Goal: Task Accomplishment & Management: Manage account settings

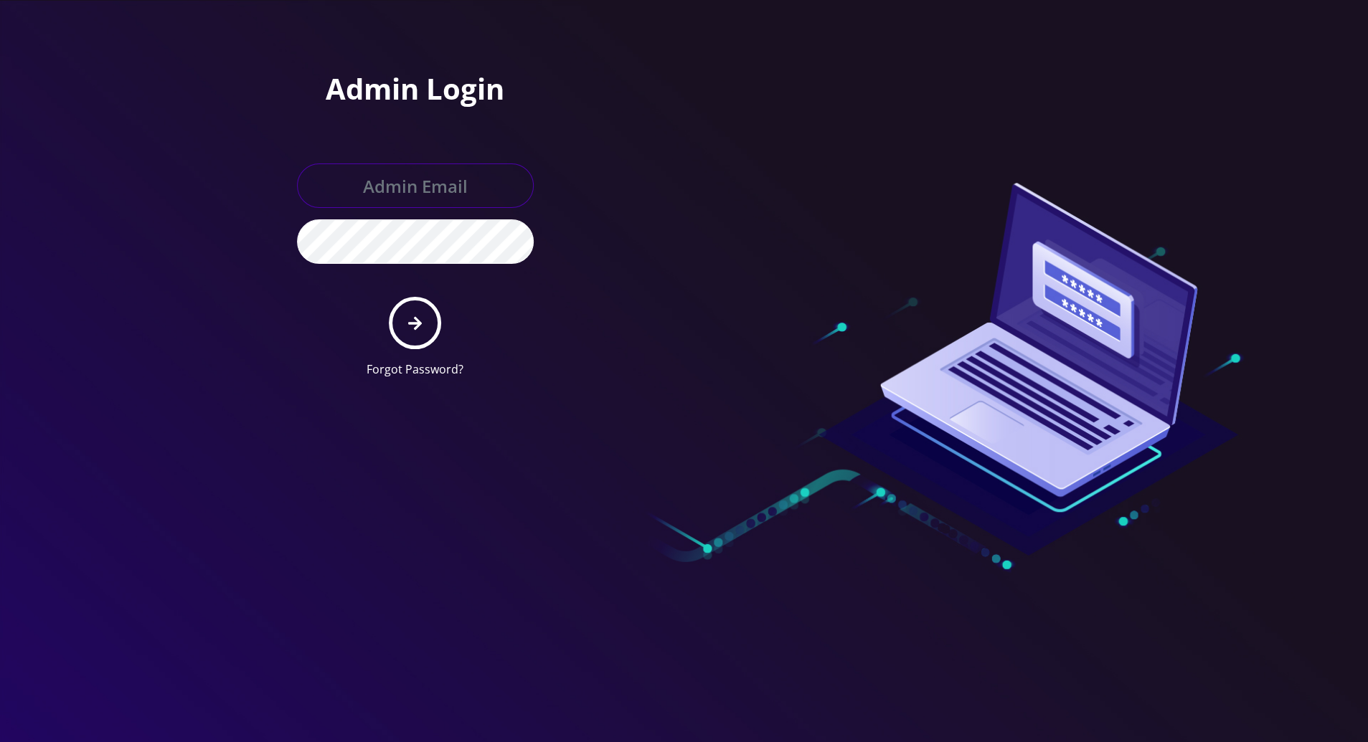
type input "tracy@teltik.com"
click at [414, 323] on icon "submit" at bounding box center [415, 323] width 14 height 14
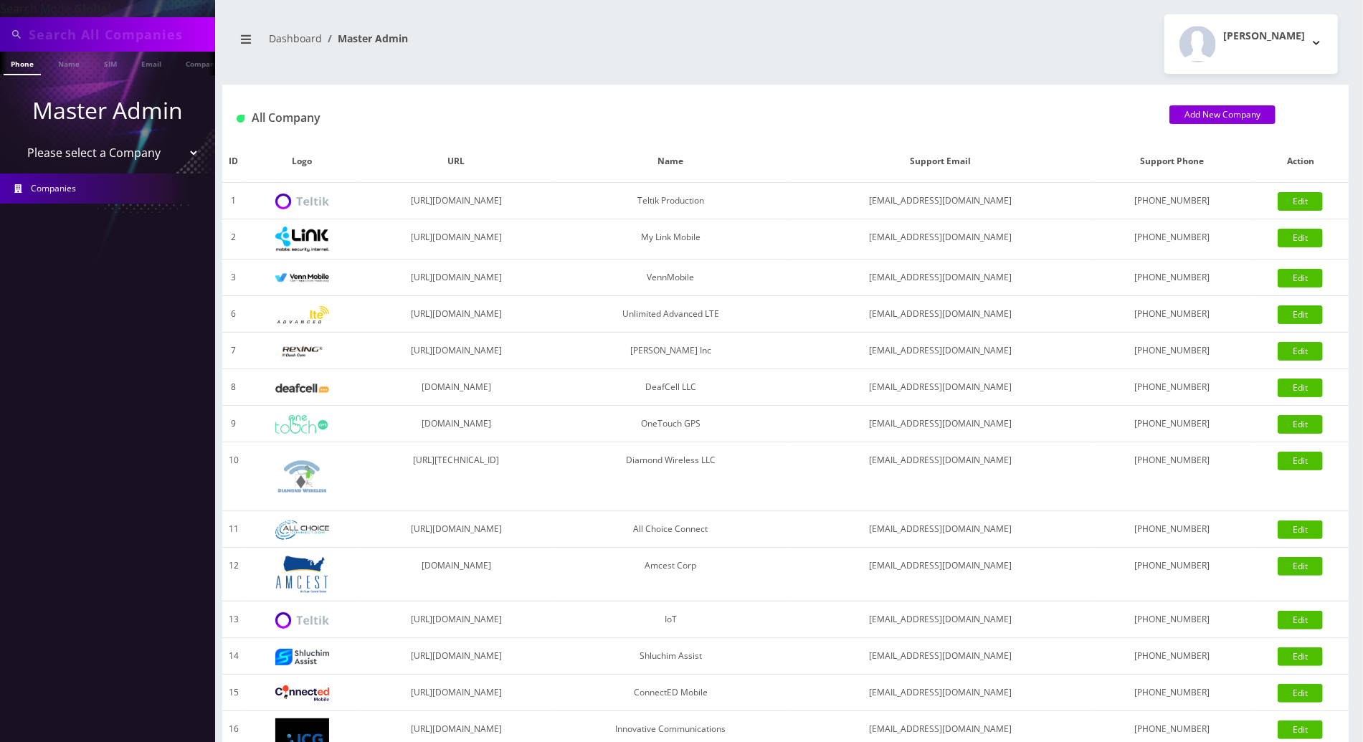
click at [82, 34] on input "text" at bounding box center [120, 34] width 183 height 27
paste input "[TECHNICAL_ID]"
type input "[TECHNICAL_ID]"
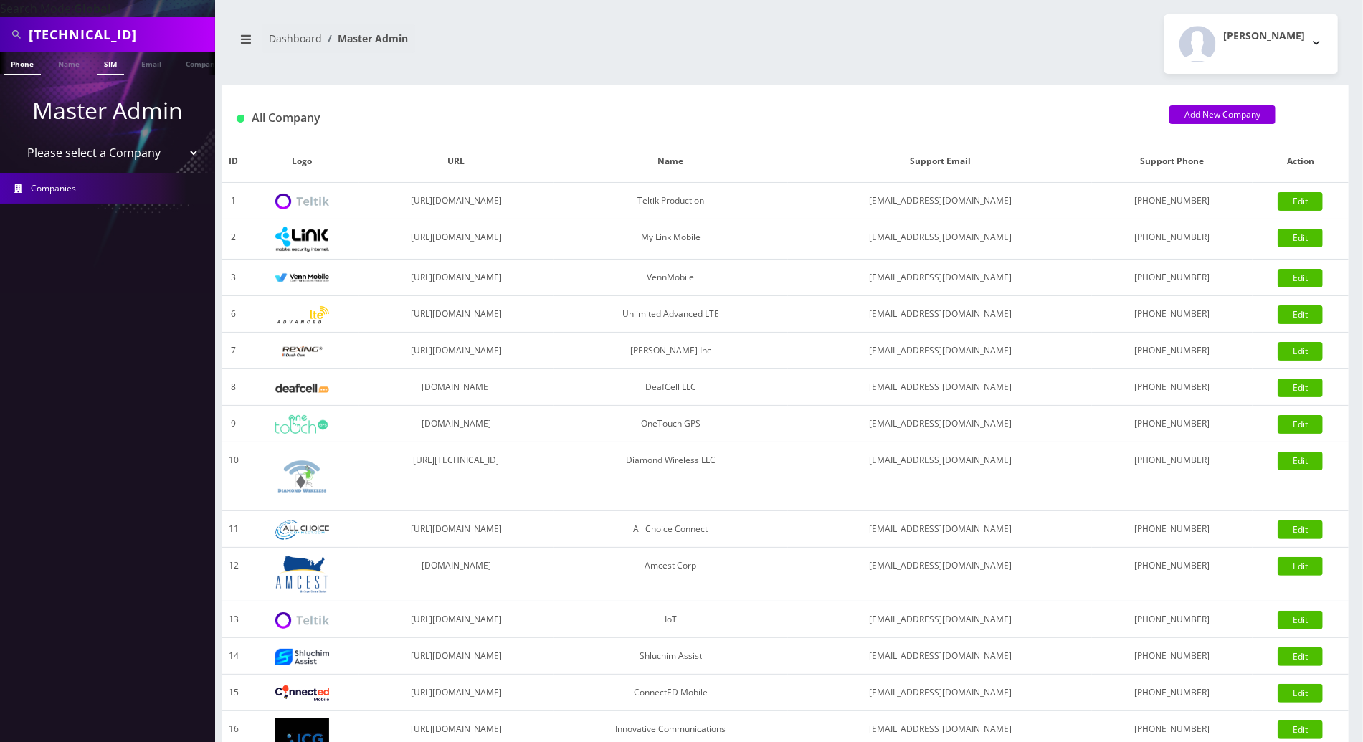
click at [113, 62] on link "SIM" at bounding box center [110, 64] width 27 height 24
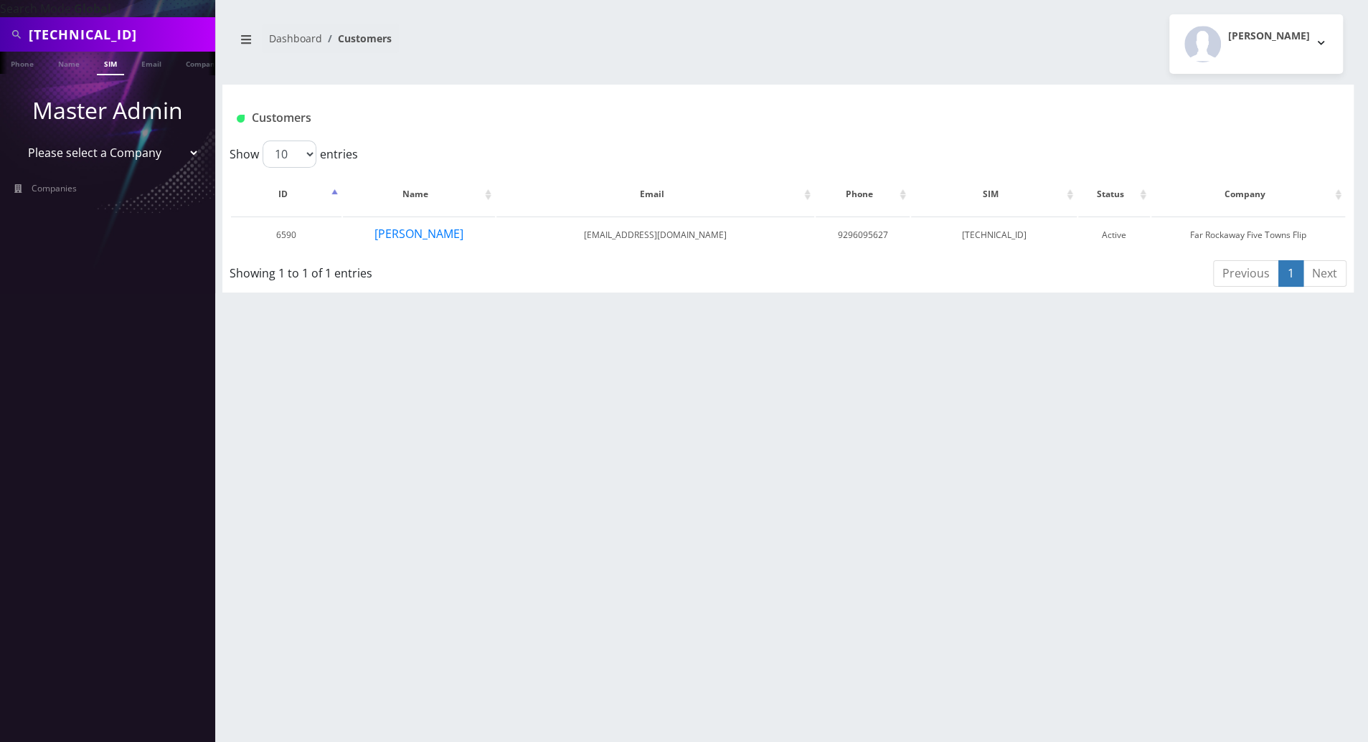
click at [57, 35] on input "[TECHNICAL_ID]" at bounding box center [120, 34] width 183 height 27
type input "[TECHNICAL_ID]"
click at [413, 240] on button "[PERSON_NAME]" at bounding box center [419, 233] width 90 height 19
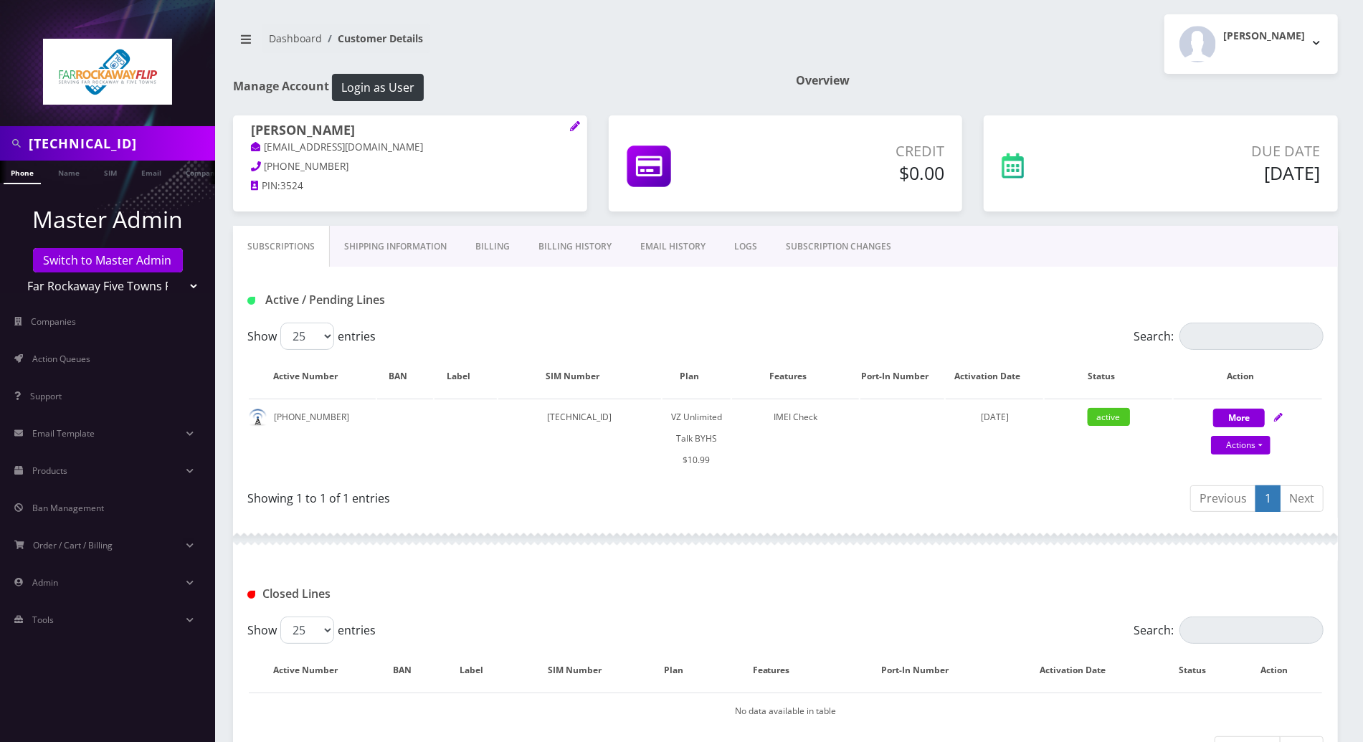
click at [564, 244] on link "Billing History" at bounding box center [575, 247] width 102 height 42
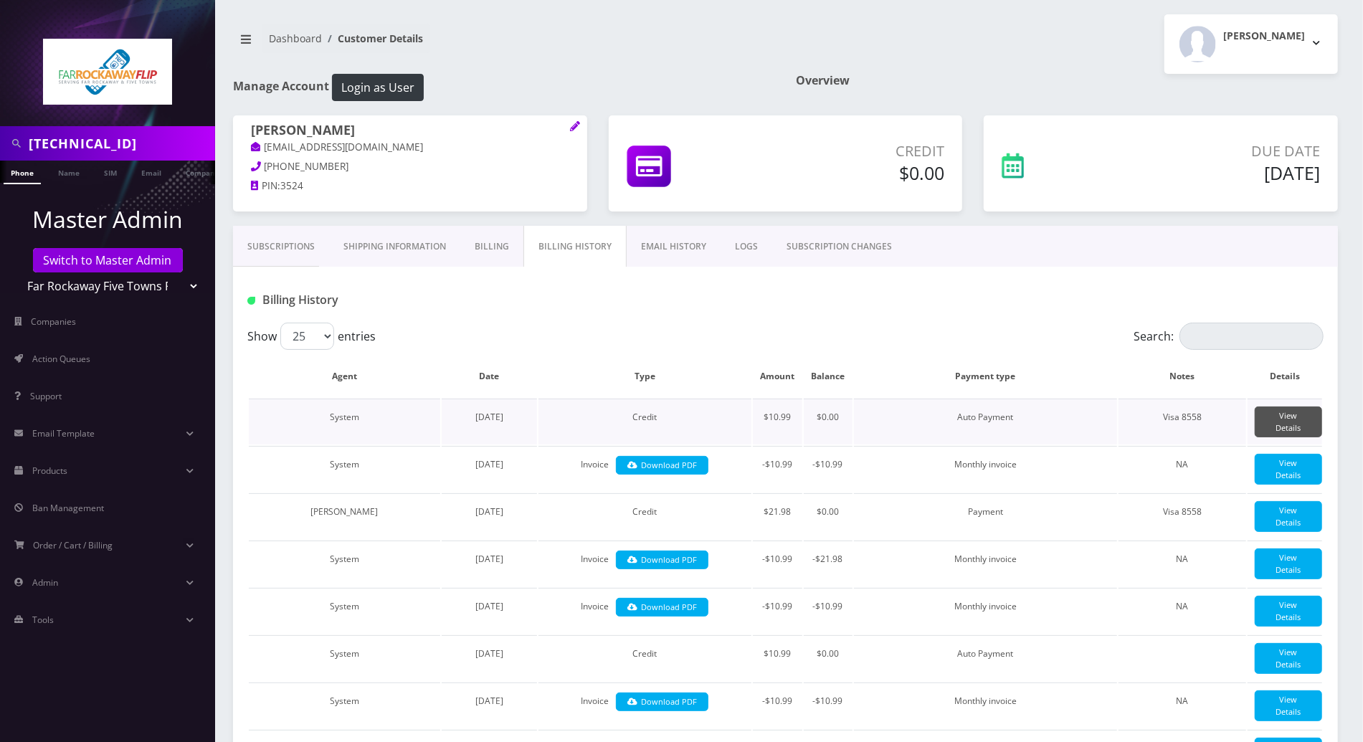
click at [1294, 422] on link "View Details" at bounding box center [1288, 422] width 67 height 31
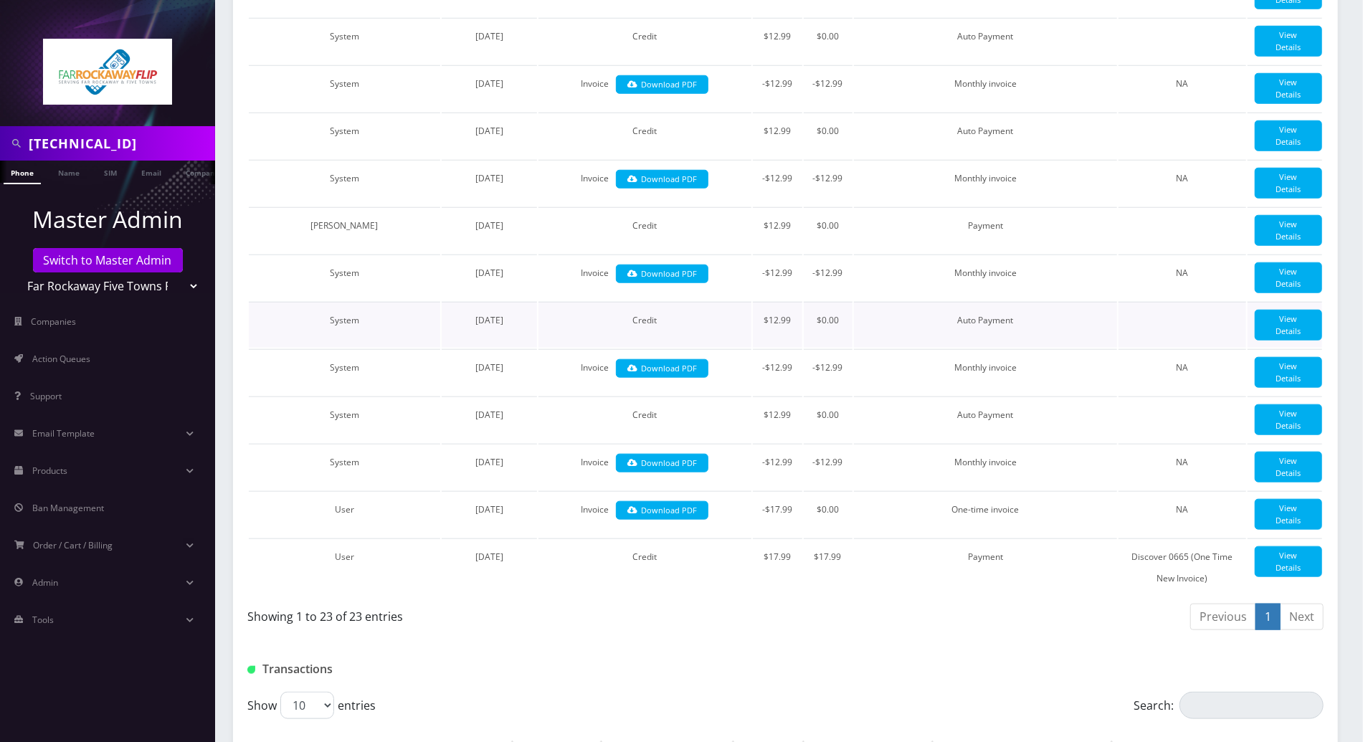
scroll to position [1051, 0]
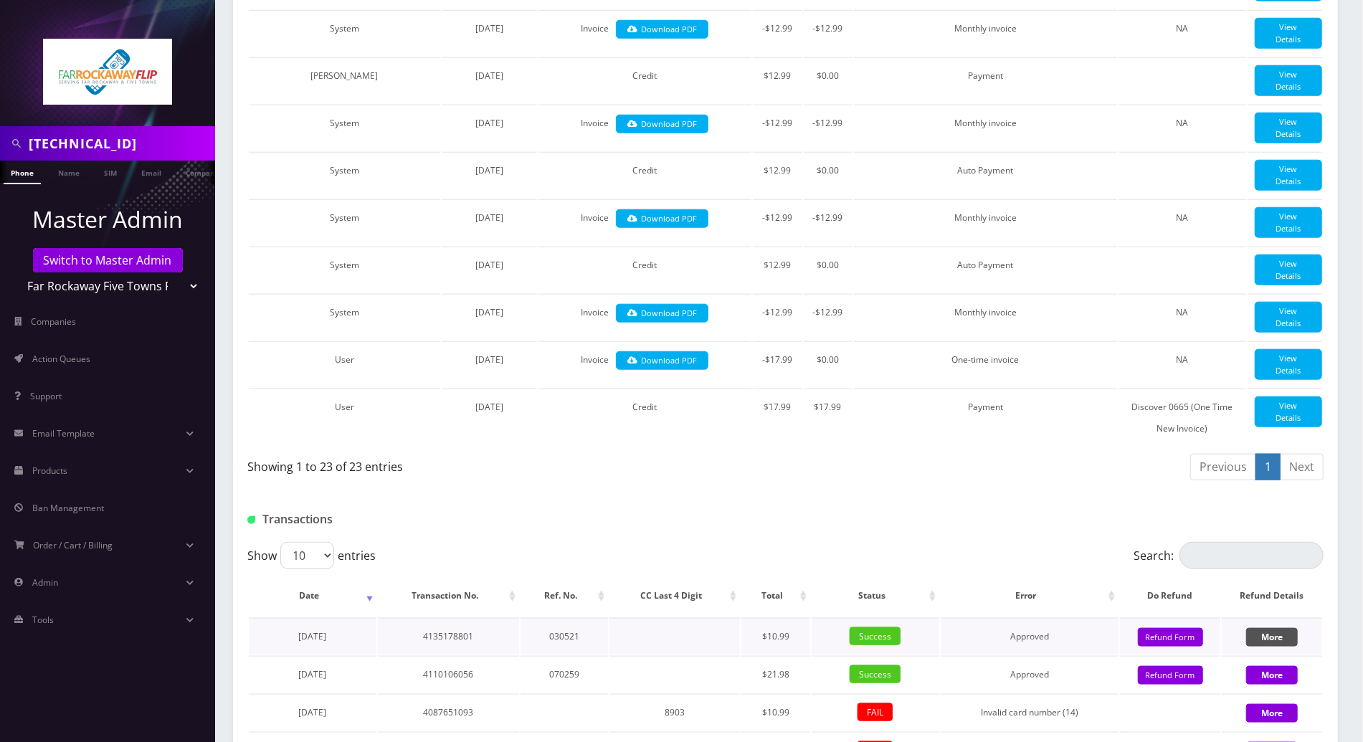
click at [1268, 628] on button "More" at bounding box center [1272, 637] width 52 height 19
click at [450, 618] on td "4135178801" at bounding box center [448, 636] width 141 height 37
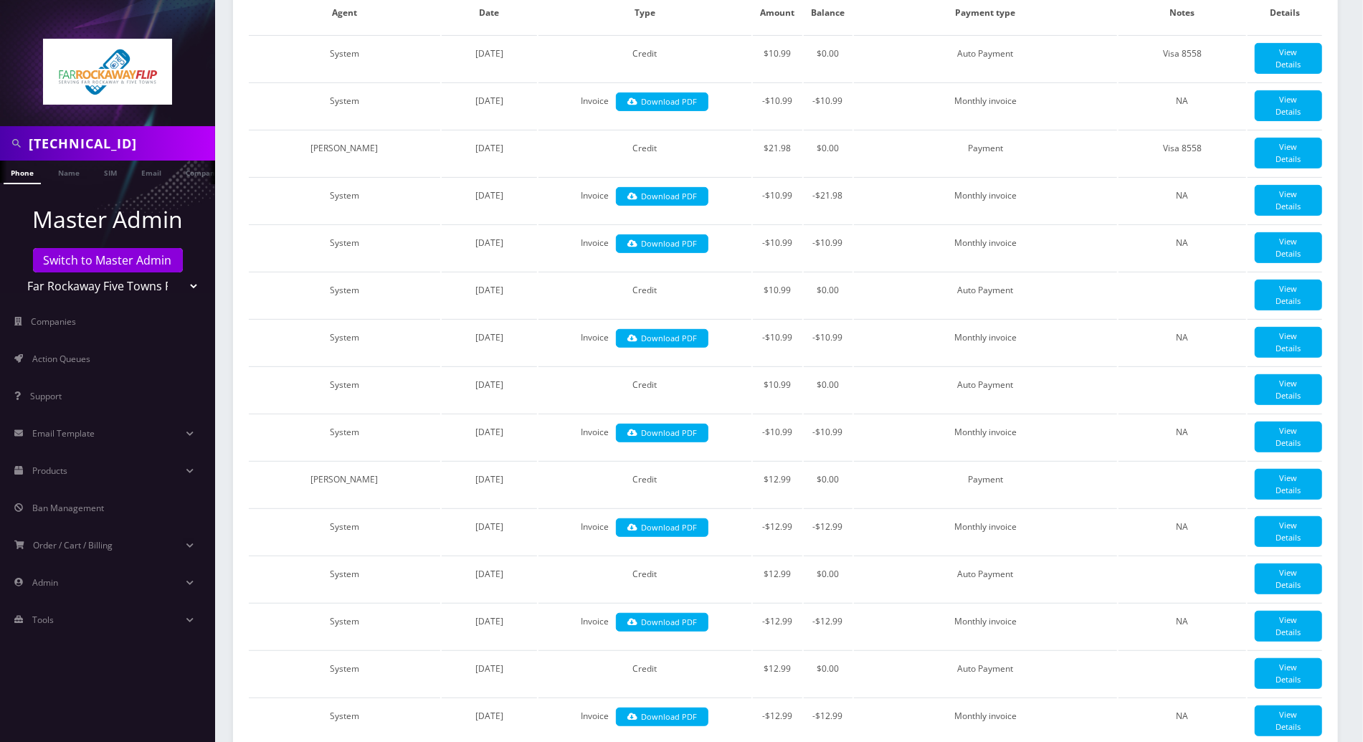
scroll to position [123, 0]
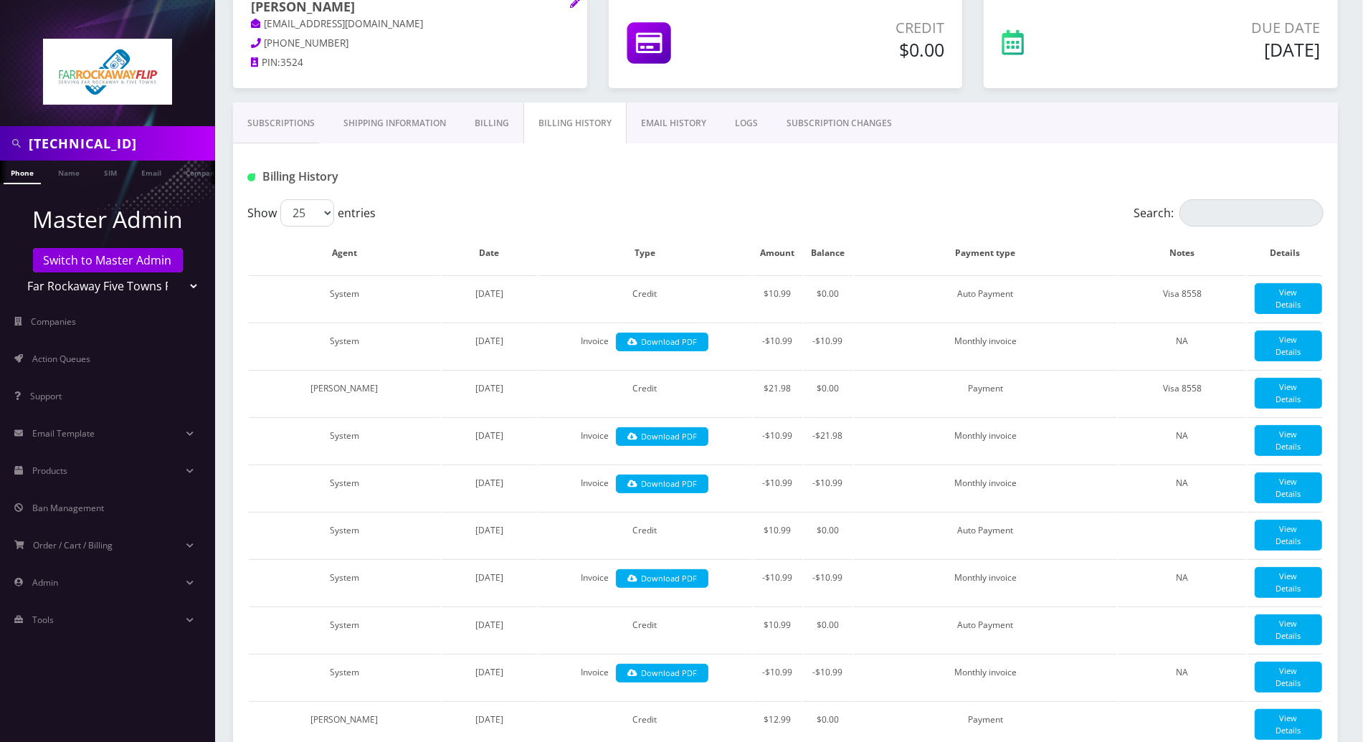
click at [278, 123] on link "Subscriptions" at bounding box center [281, 124] width 96 height 42
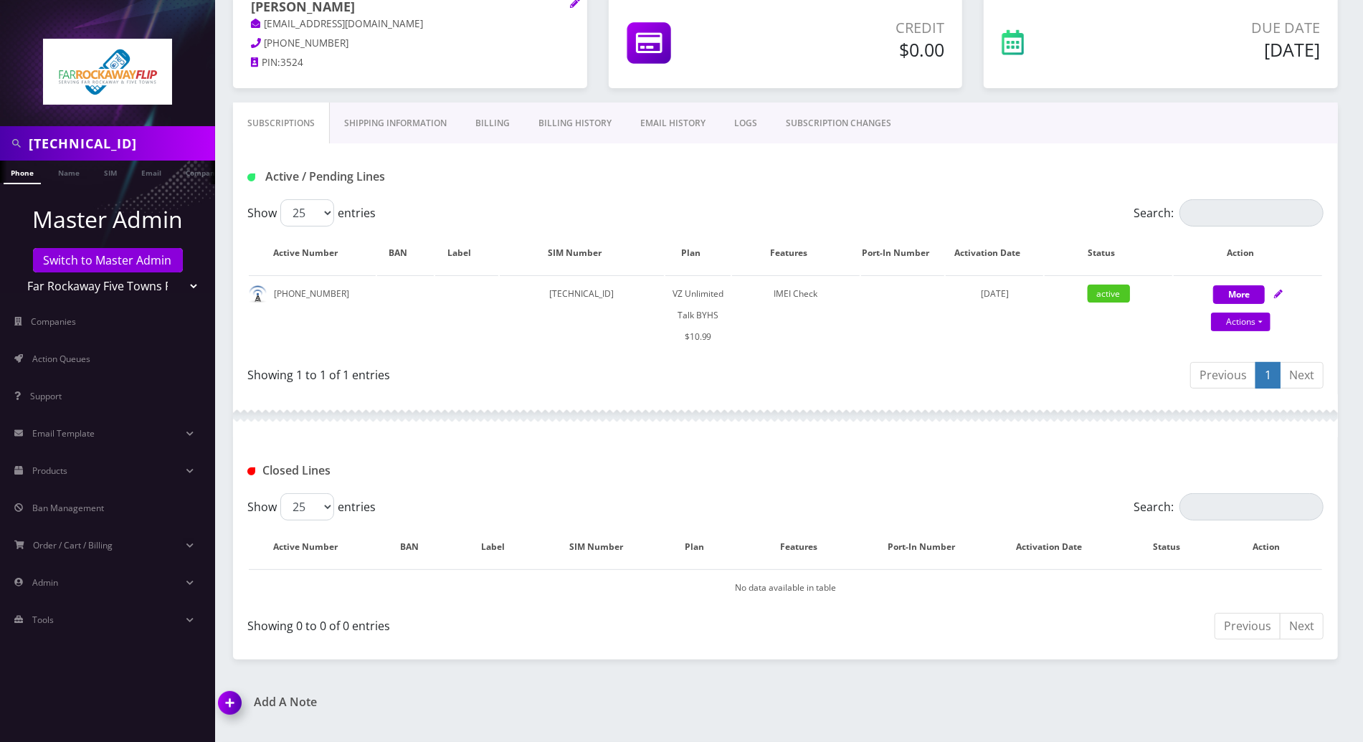
click at [579, 447] on div "Closed Lines" at bounding box center [785, 465] width 1105 height 56
drag, startPoint x: 222, startPoint y: 701, endPoint x: 233, endPoint y: 701, distance: 10.8
click at [222, 701] on img at bounding box center [233, 708] width 42 height 42
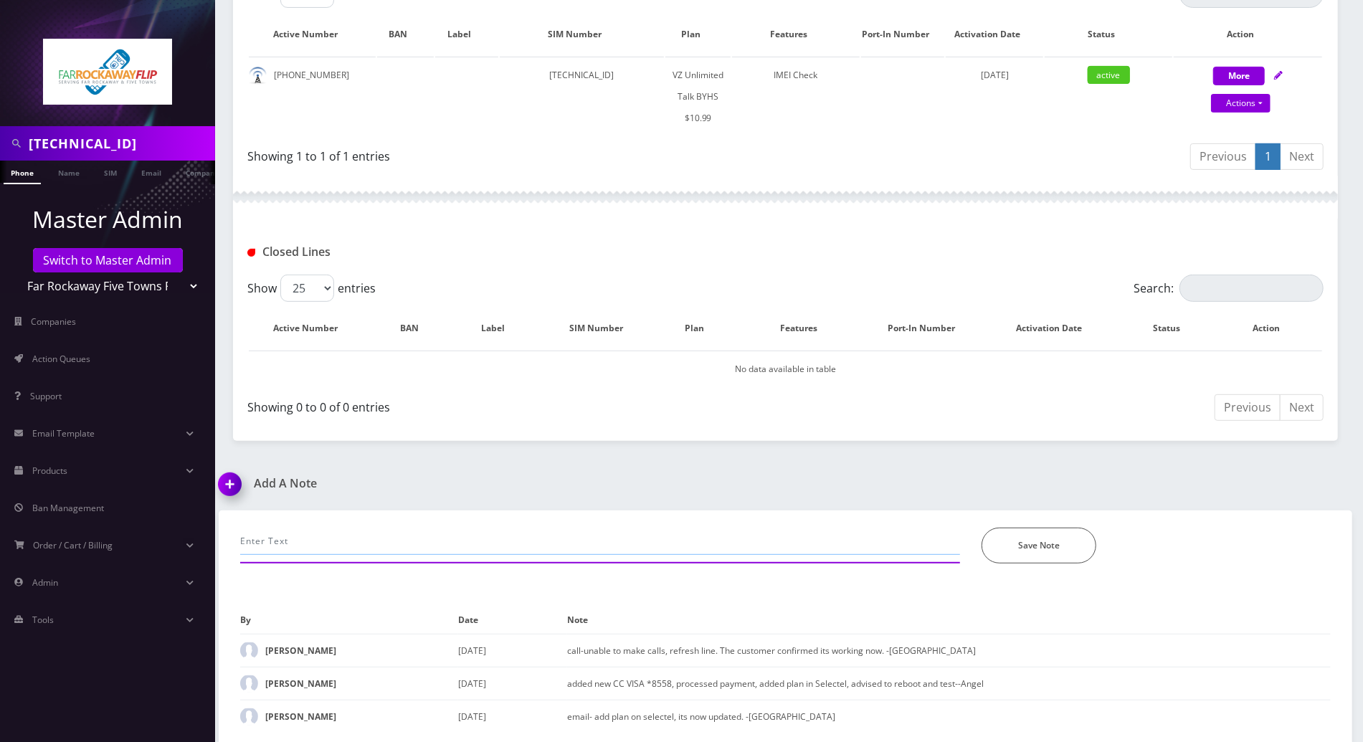
click at [390, 533] on input "text" at bounding box center [600, 541] width 720 height 27
paste input "Purchase Service Plan successfull, TT 4G Monthly Unlimited Voice Plan PIN 47827…"
type input "Purchase Service Plan successfull, TT 4G Monthly Unlimited Voice Plan PIN 47827…"
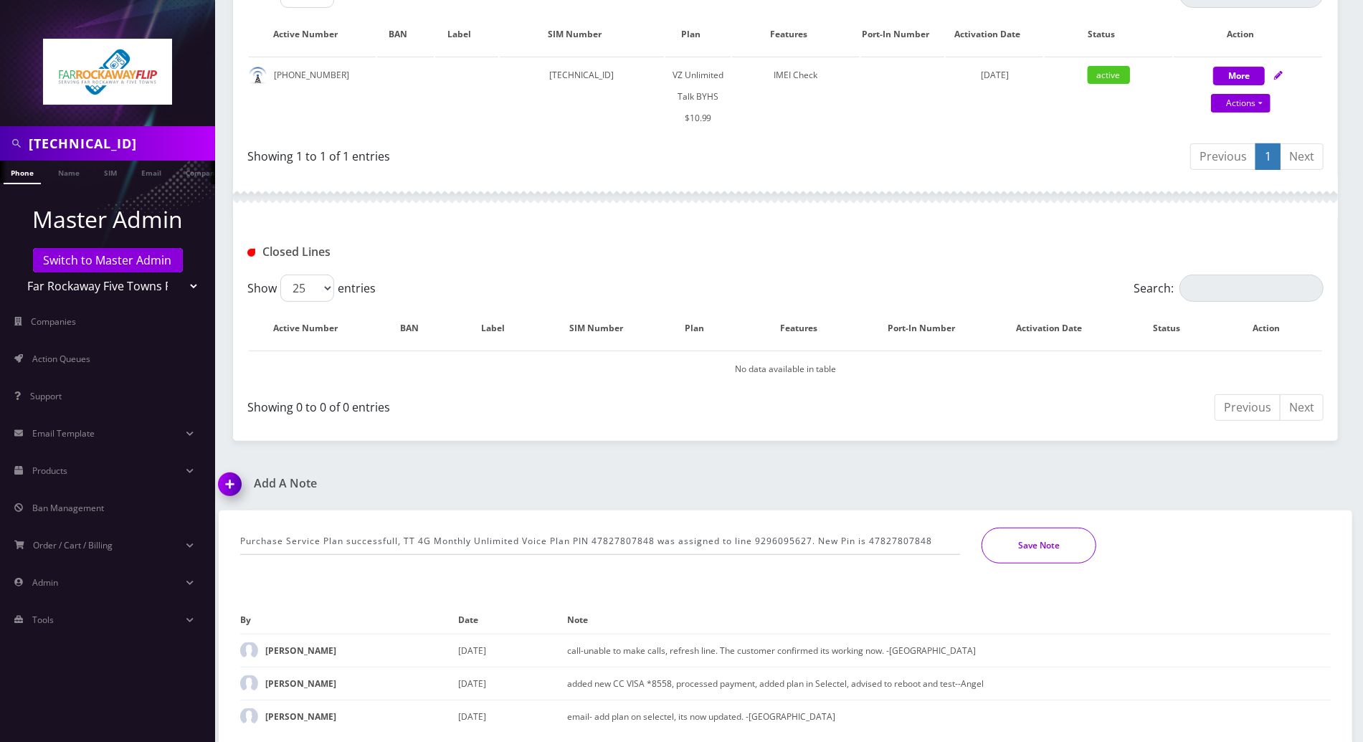
click at [1005, 536] on button "Save Note" at bounding box center [1039, 546] width 115 height 36
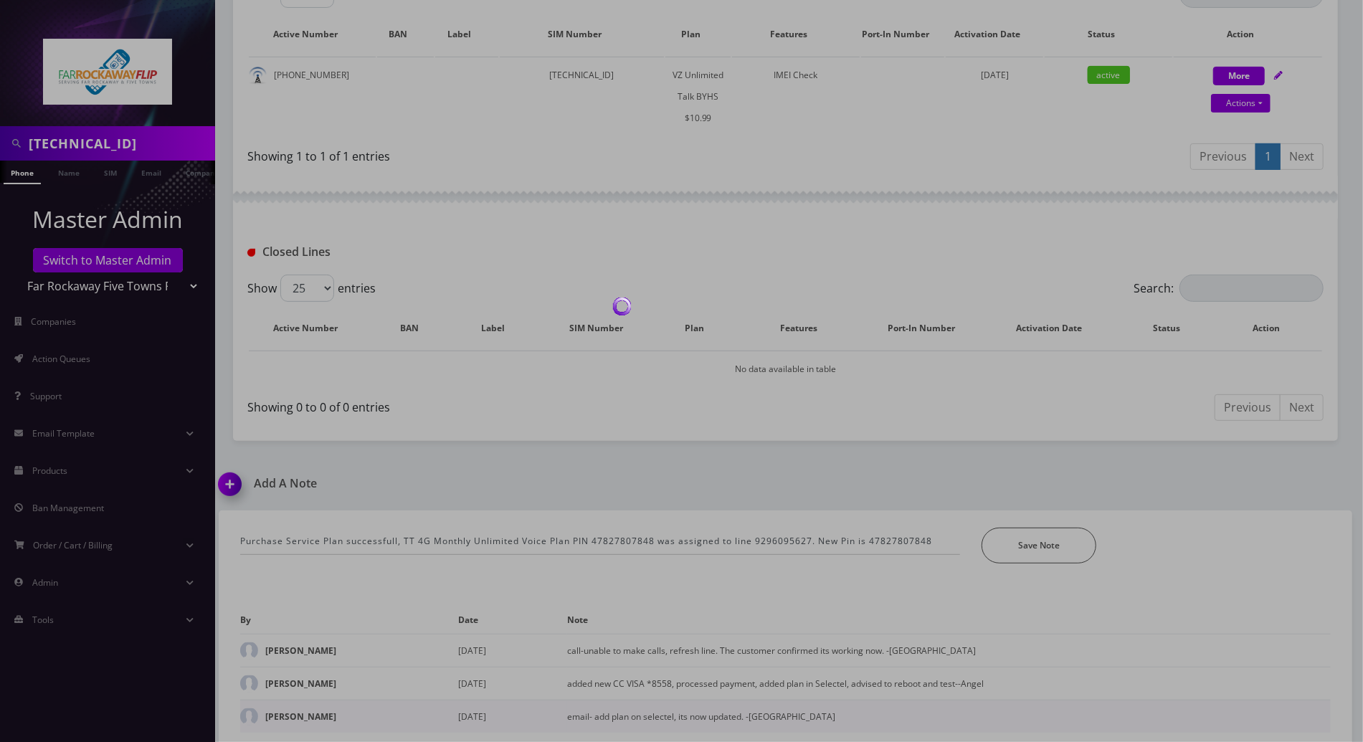
scroll to position [293, 0]
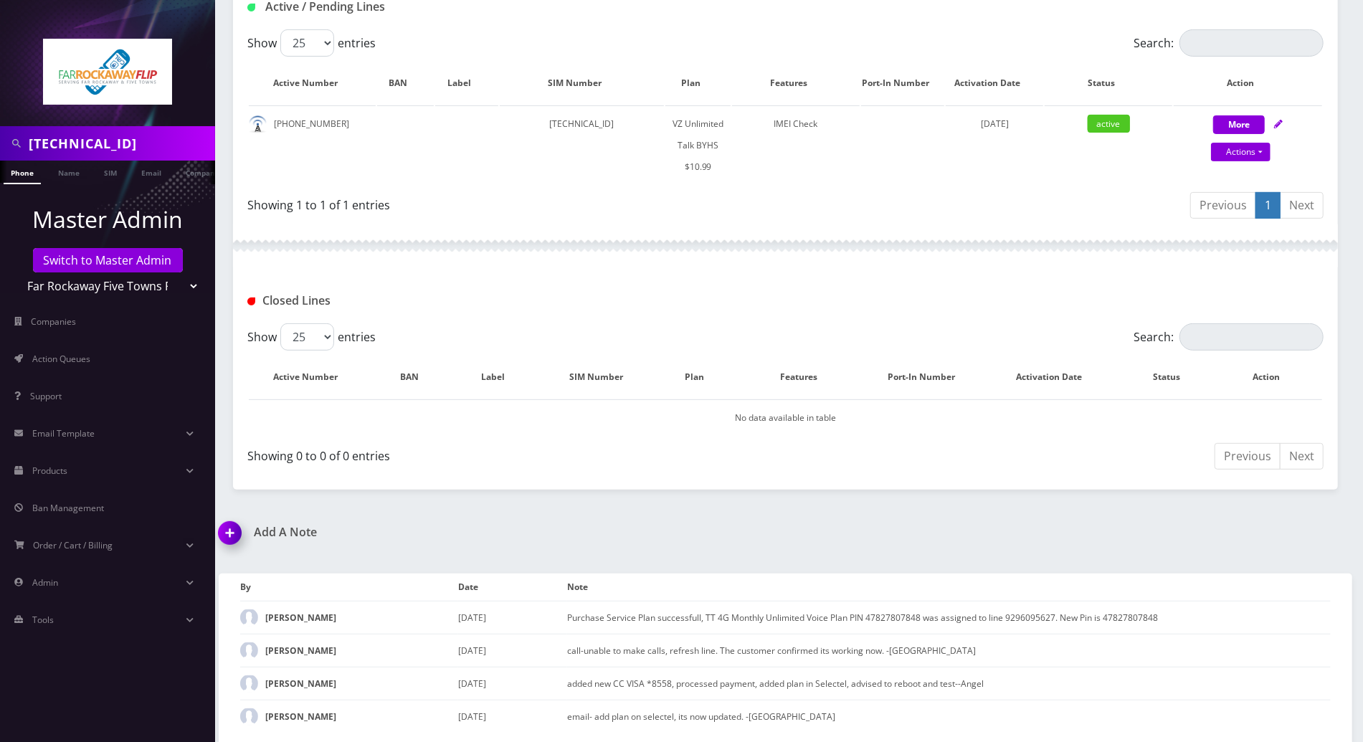
click at [1289, 541] on div "Add A Note Purchase Service Plan successfull, TT 4G Monthly Unlimited Voice Pla…" at bounding box center [785, 635] width 1155 height 219
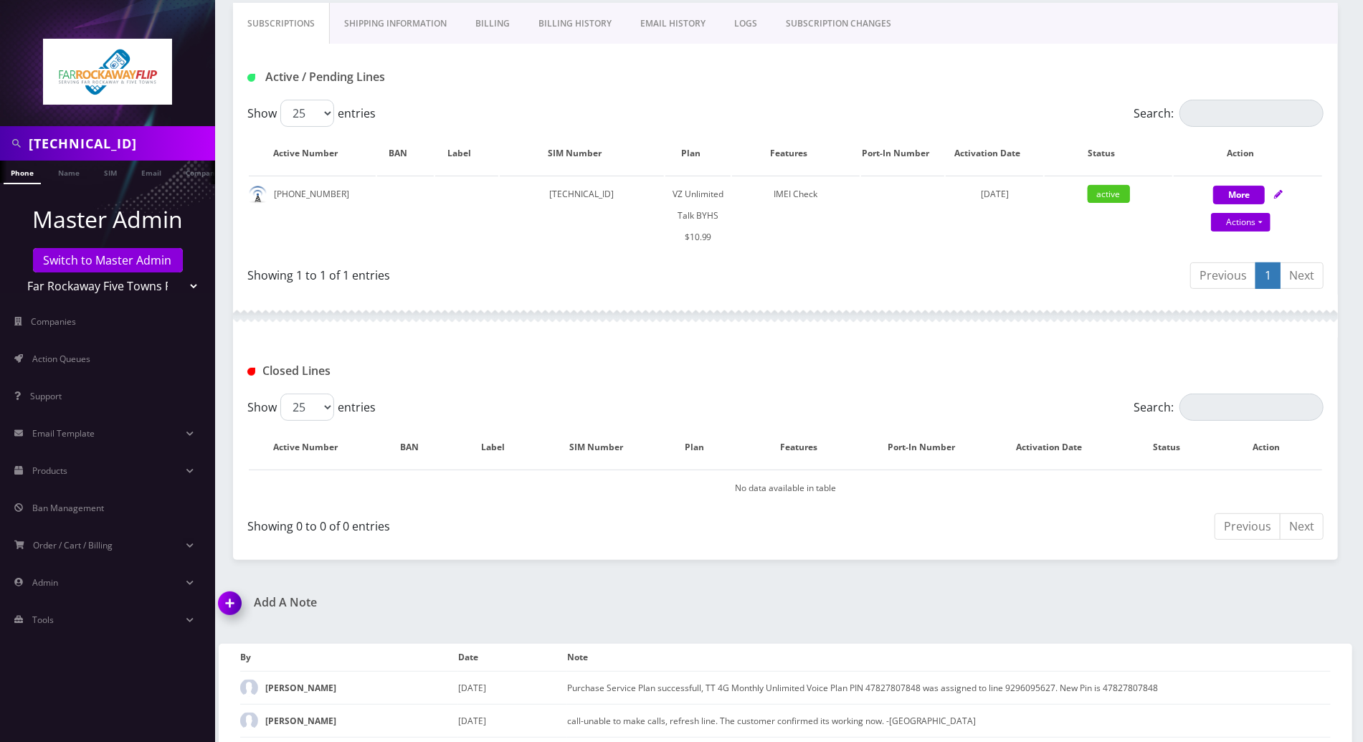
scroll to position [6, 0]
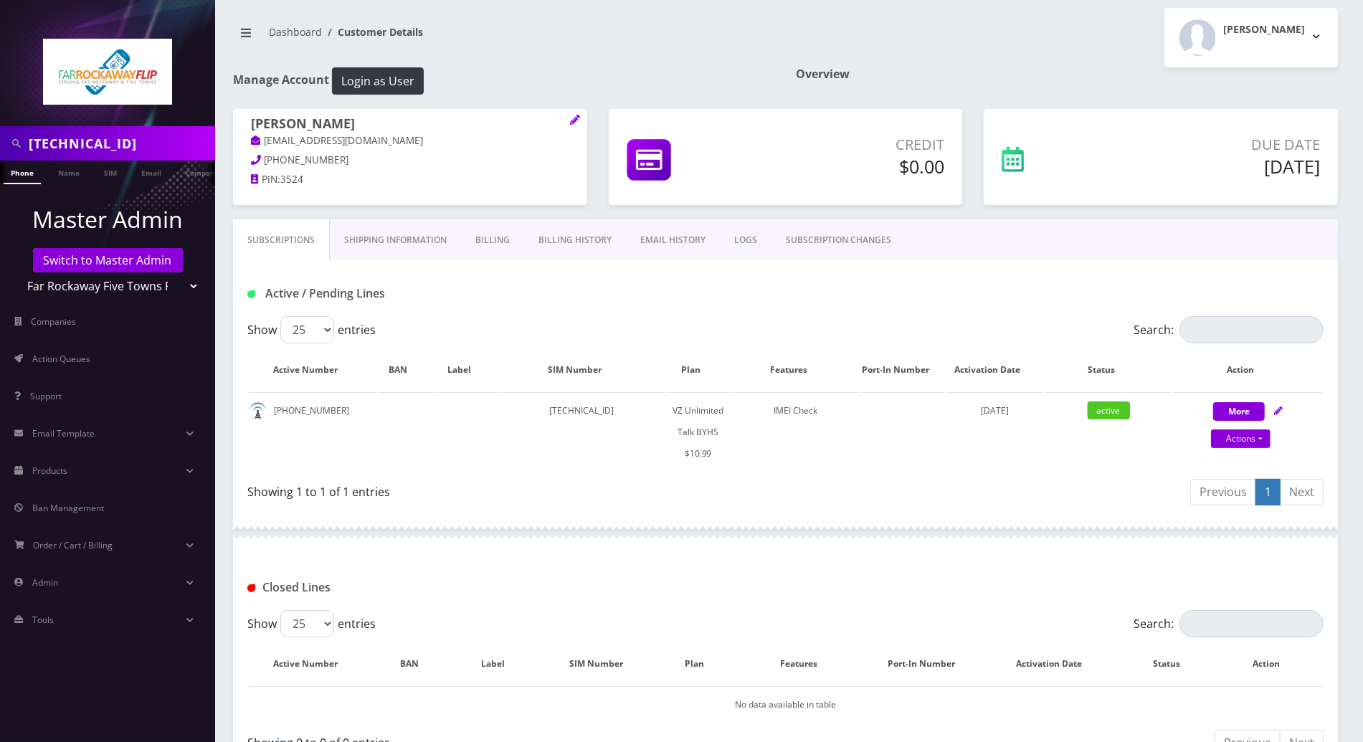
click at [770, 550] on div at bounding box center [785, 532] width 1105 height 43
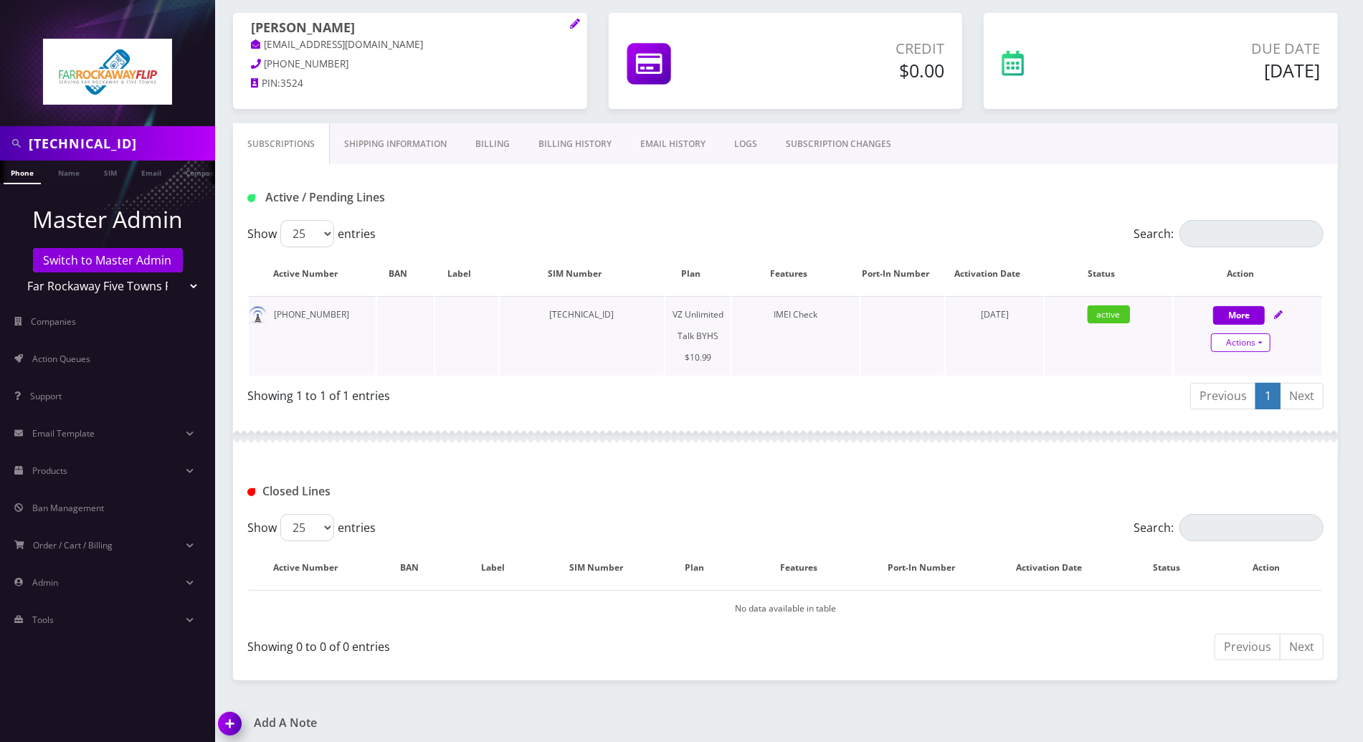
click at [1266, 339] on link "Actions" at bounding box center [1241, 342] width 60 height 19
select select "467"
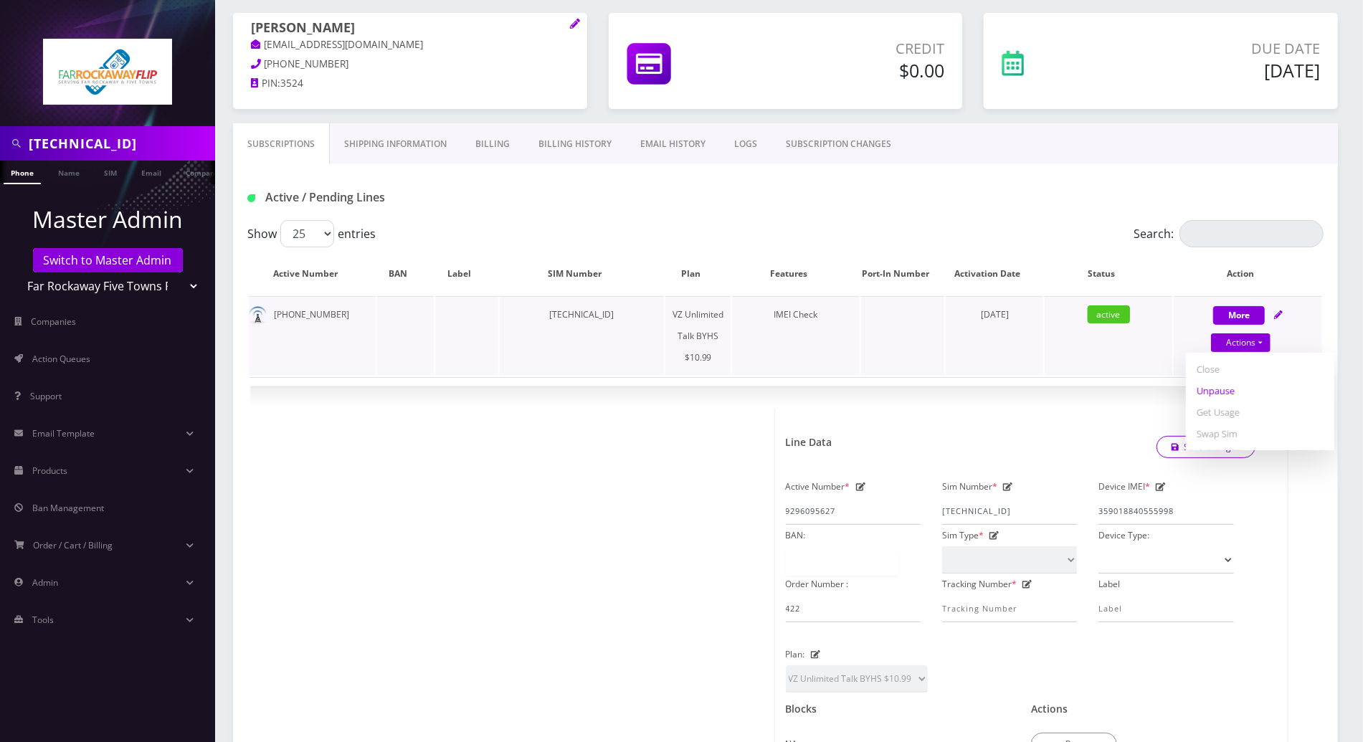
click at [1205, 393] on link "Unpause" at bounding box center [1260, 391] width 148 height 22
select select "467"
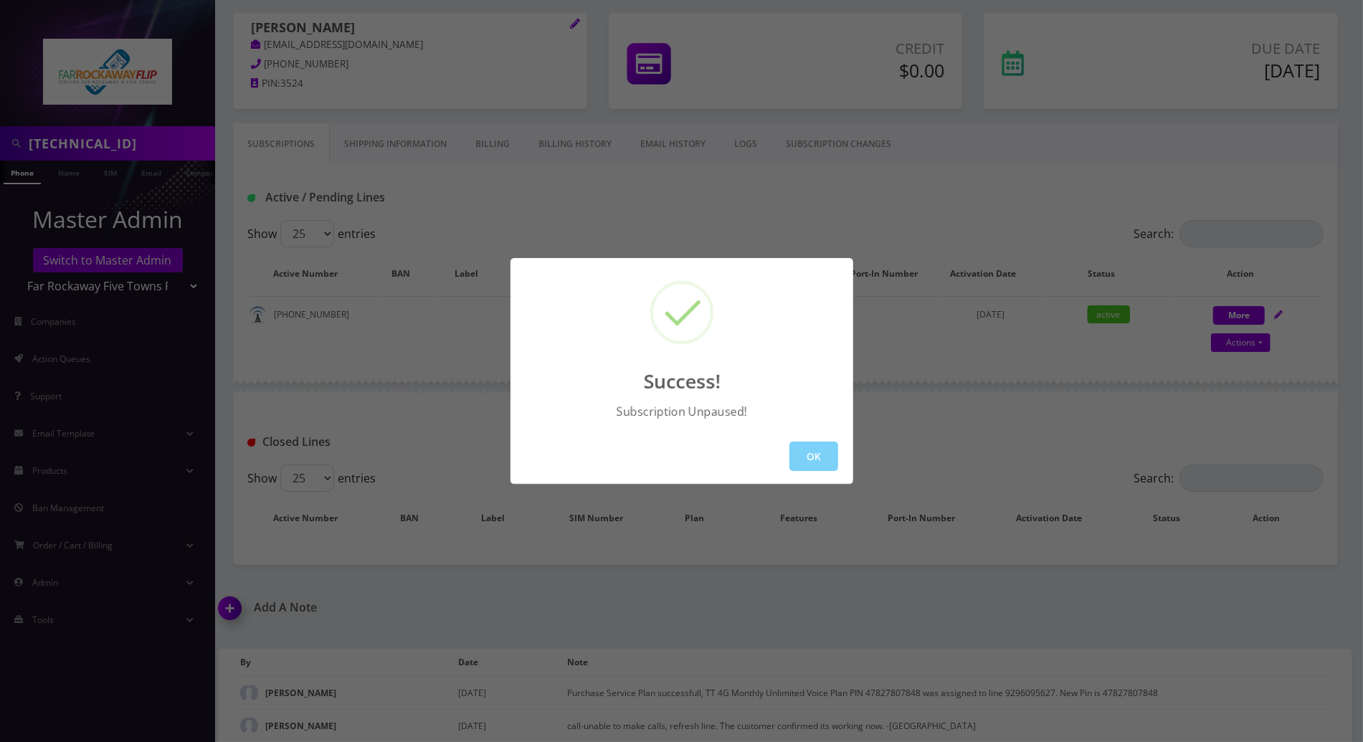
click at [1278, 416] on div "Success! Subscription Unpaused! OK" at bounding box center [681, 371] width 1363 height 742
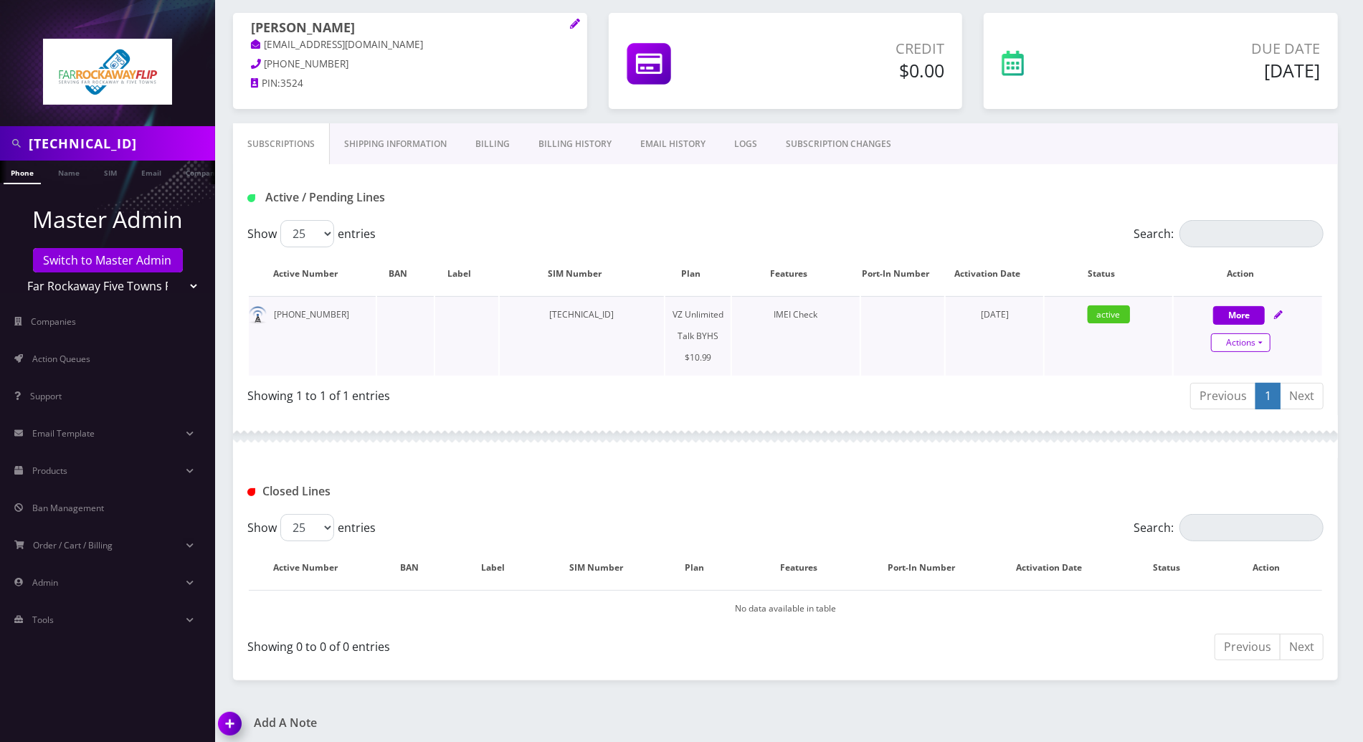
click at [1263, 344] on link "Actions" at bounding box center [1241, 342] width 60 height 19
select select "467"
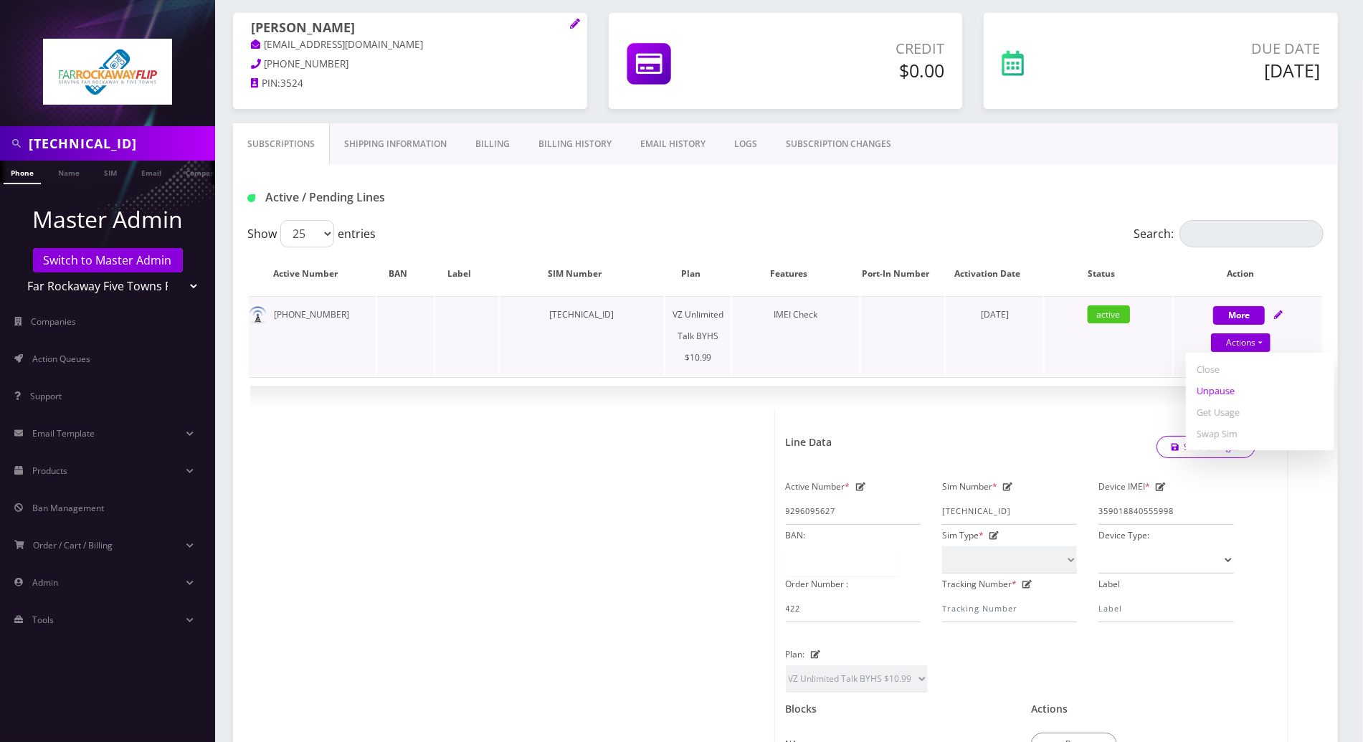
click at [1233, 387] on link "Unpause" at bounding box center [1260, 391] width 148 height 22
select select "467"
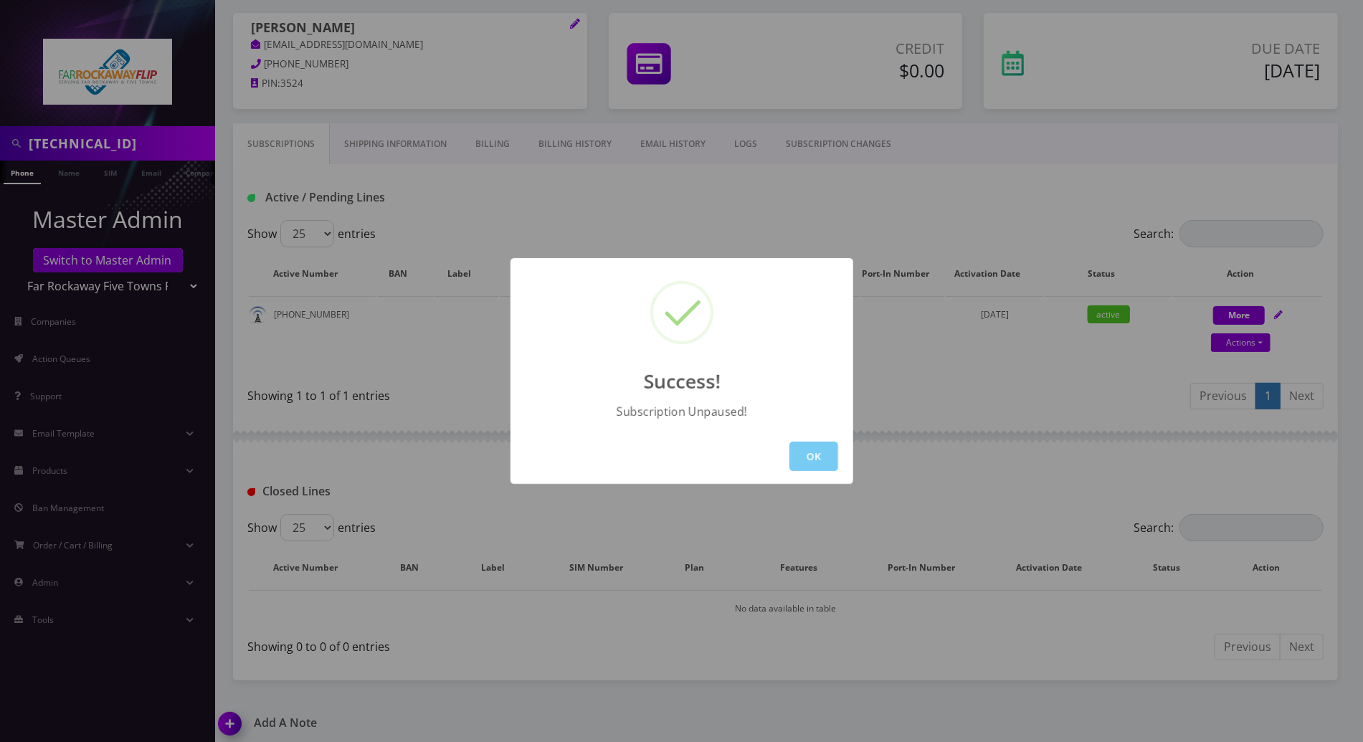
click at [818, 452] on button "OK" at bounding box center [814, 456] width 49 height 29
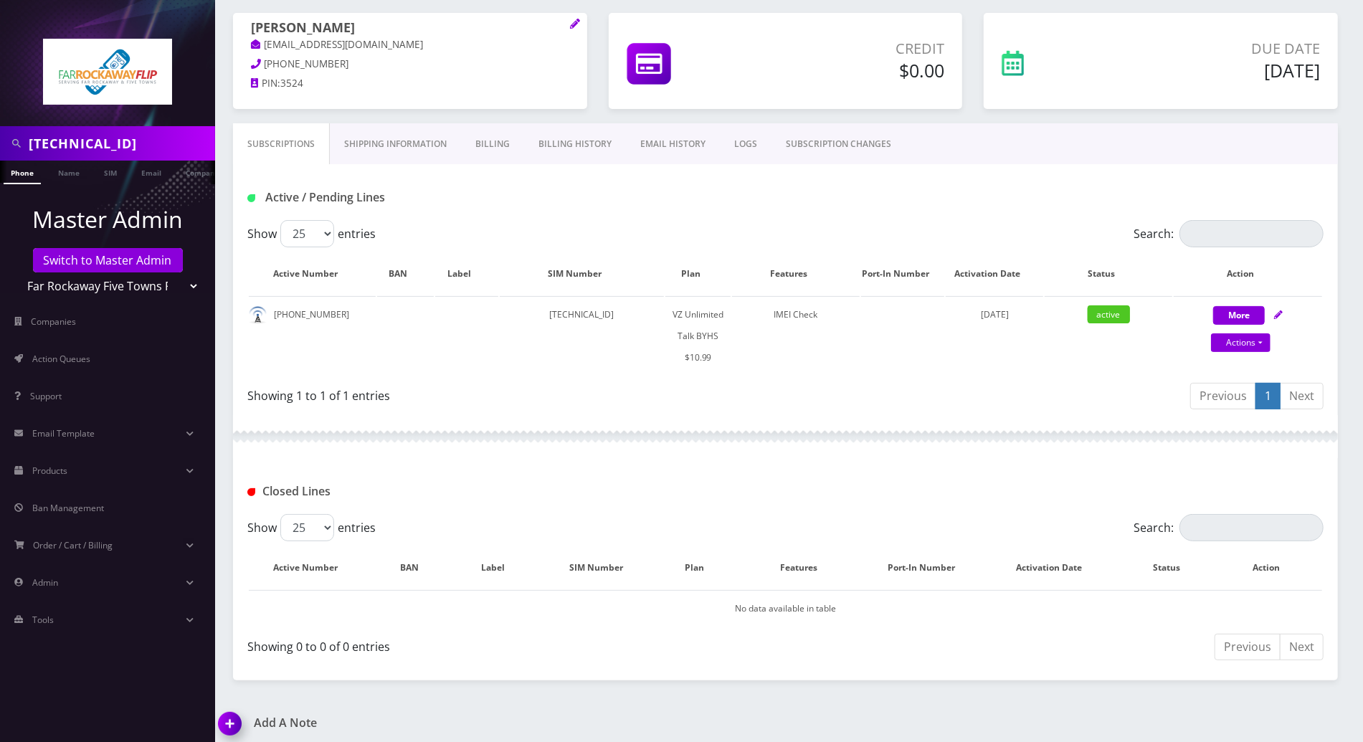
click at [928, 458] on div "Closed Lines" at bounding box center [785, 486] width 1105 height 56
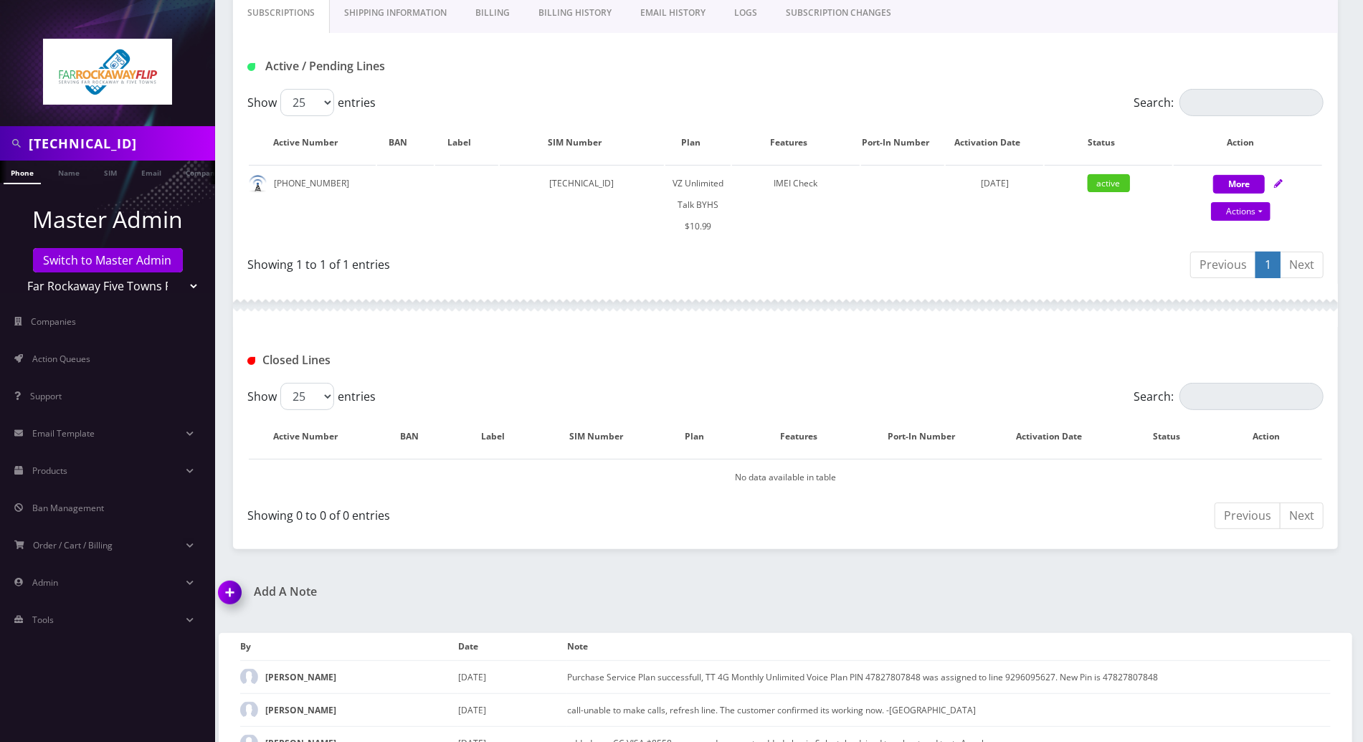
scroll to position [293, 0]
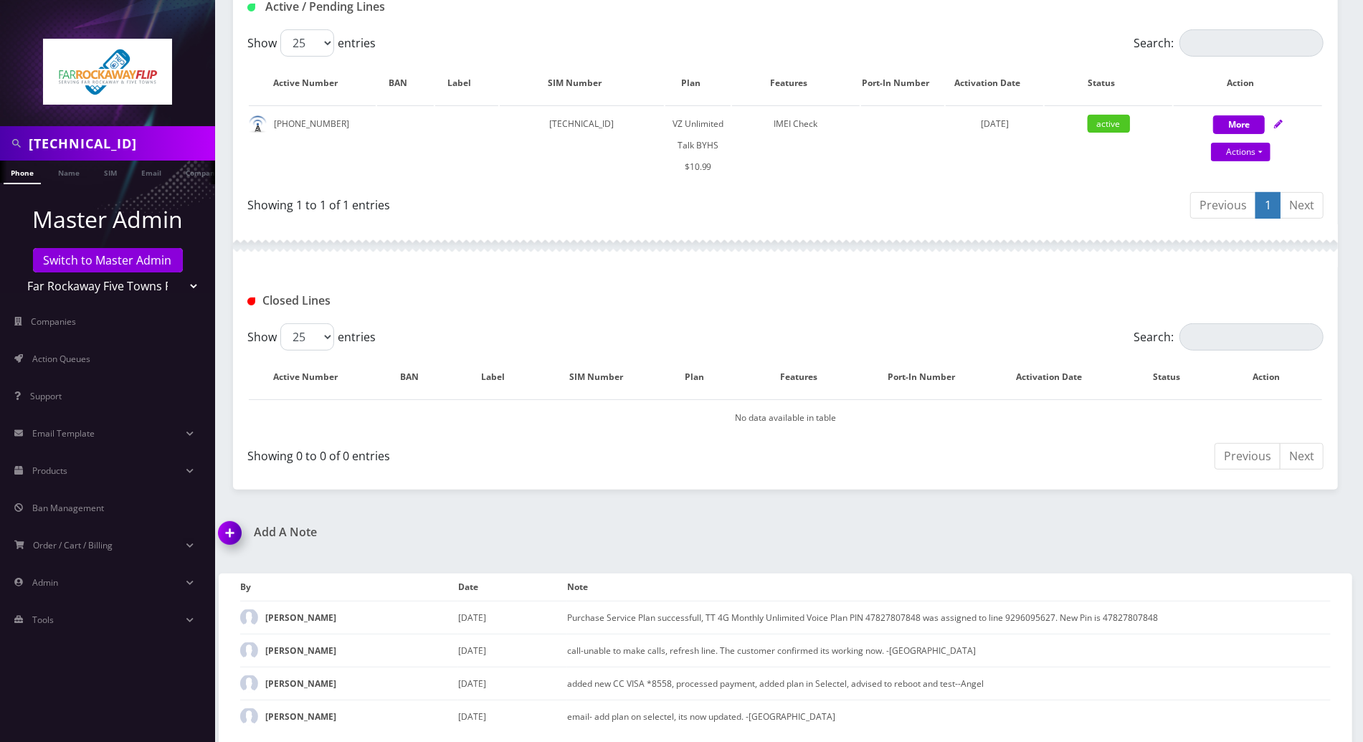
click at [63, 141] on input "[TECHNICAL_ID]" at bounding box center [120, 143] width 183 height 27
type input "[TECHNICAL_ID]"
click at [109, 170] on link "SIM" at bounding box center [110, 173] width 27 height 24
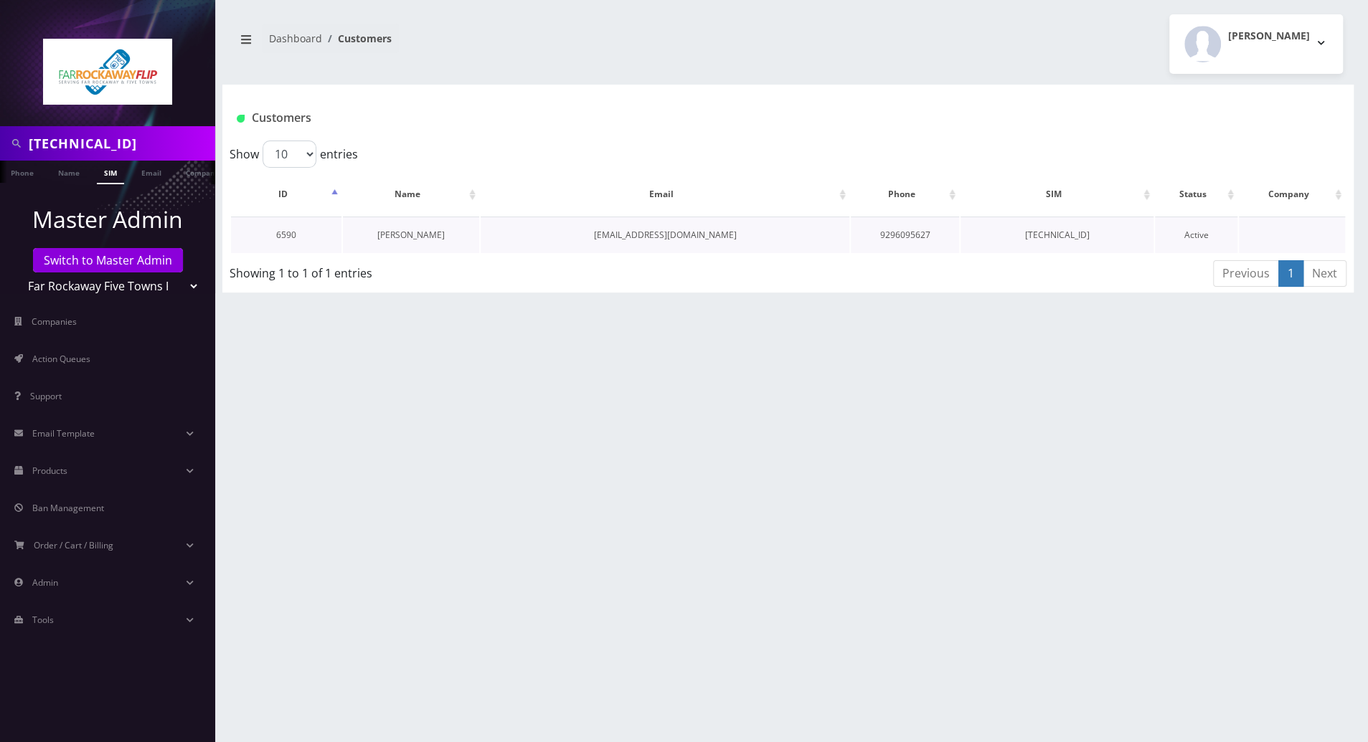
click at [408, 233] on link "[PERSON_NAME]" at bounding box center [410, 235] width 67 height 12
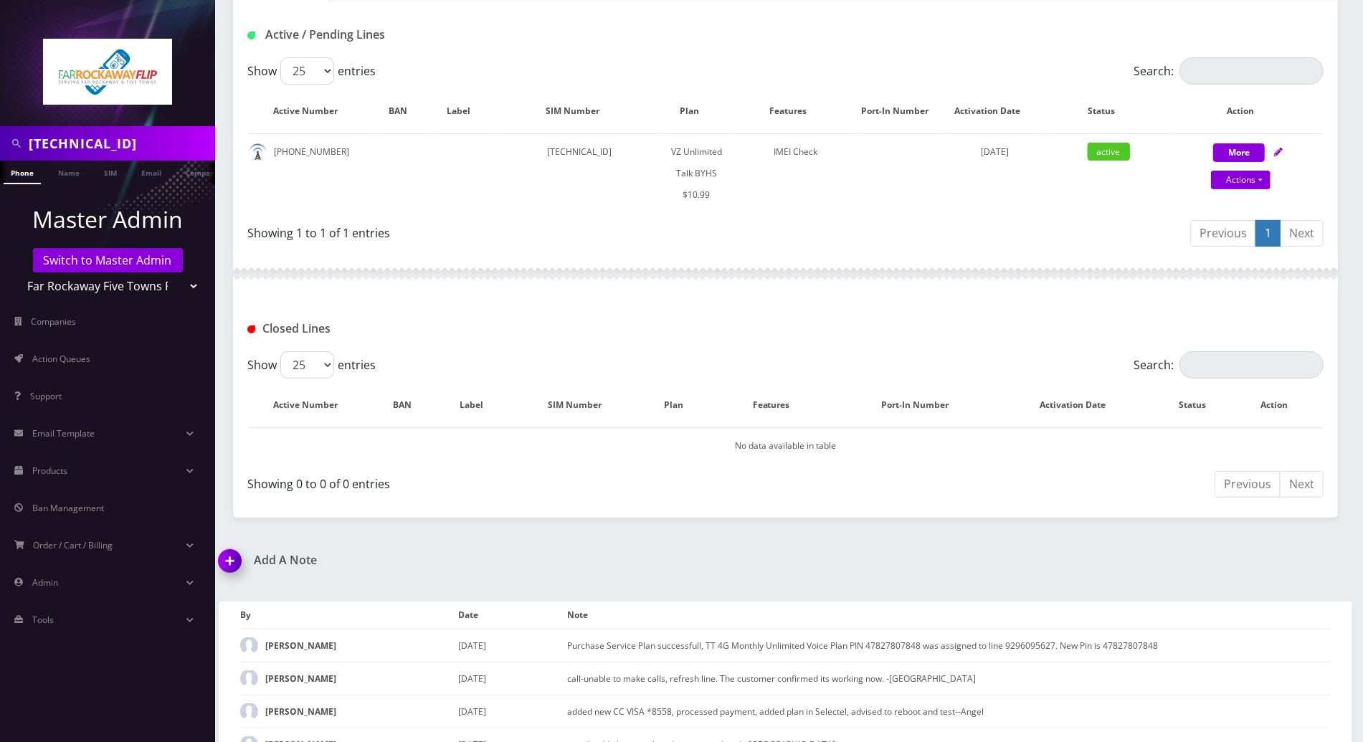
scroll to position [293, 0]
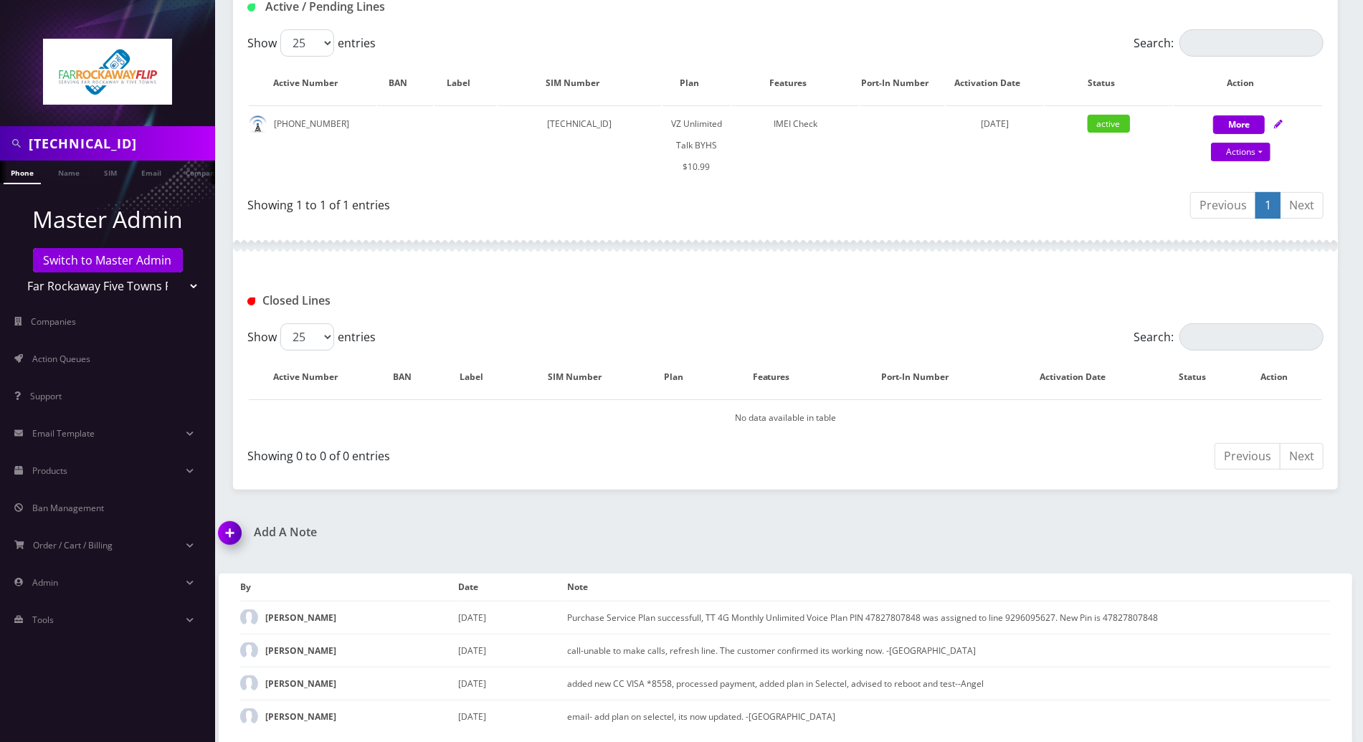
click at [1291, 299] on div "Closed Lines" at bounding box center [786, 301] width 1098 height 24
